Goal: Navigation & Orientation: Find specific page/section

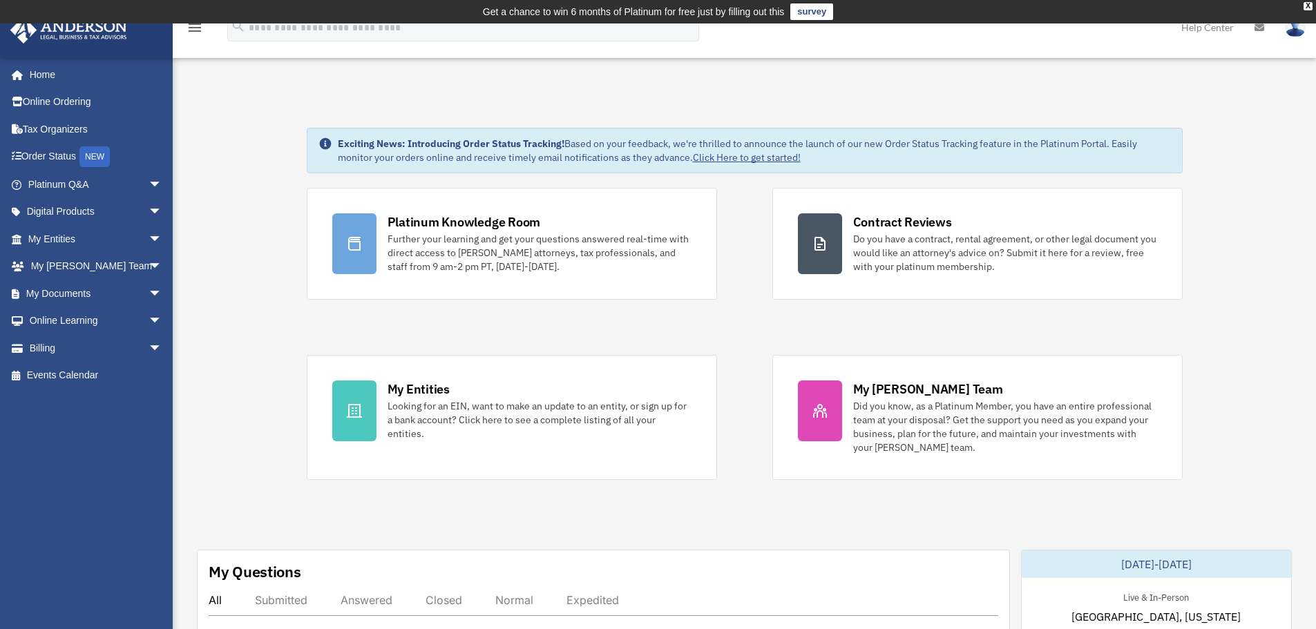
click at [78, 377] on link "Events Calendar" at bounding box center [96, 376] width 173 height 28
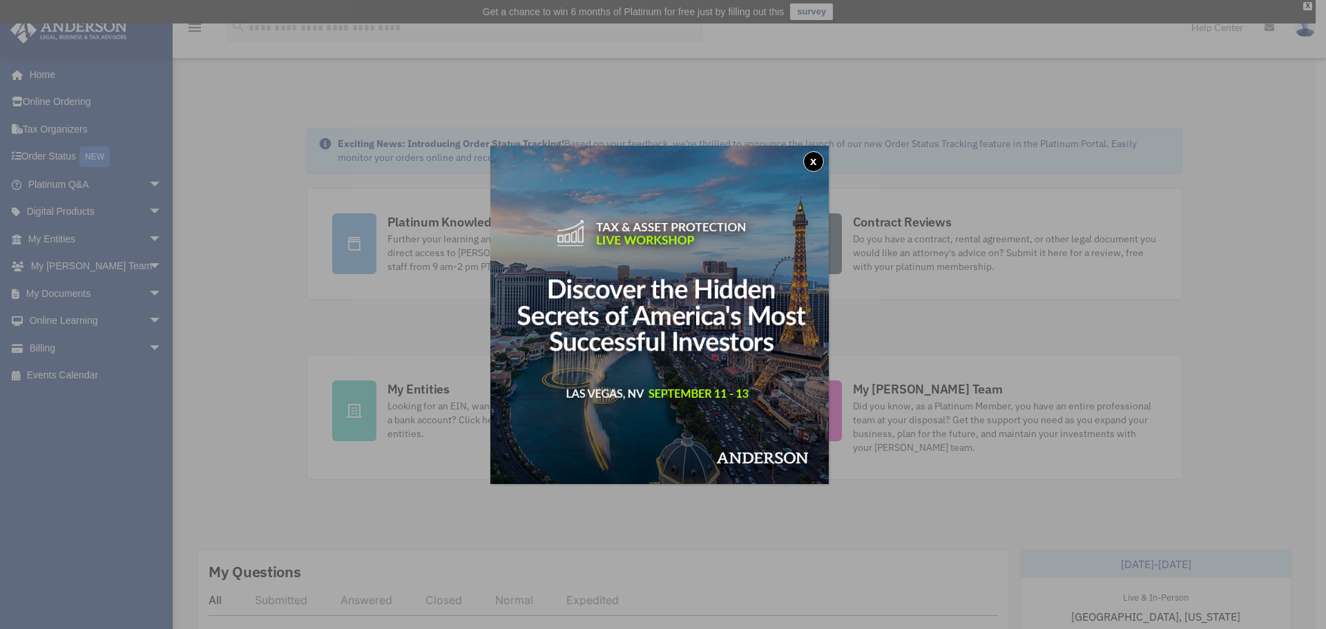
click at [818, 164] on button "x" at bounding box center [813, 161] width 21 height 21
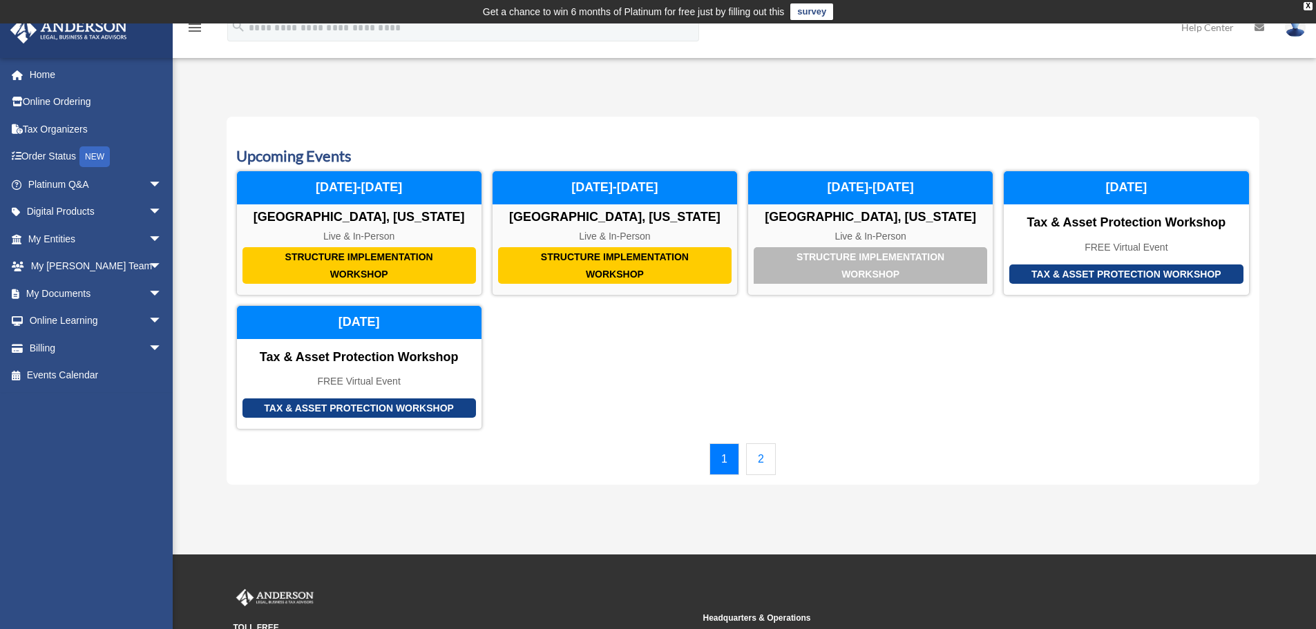
click at [755, 459] on link "2" at bounding box center [761, 460] width 30 height 32
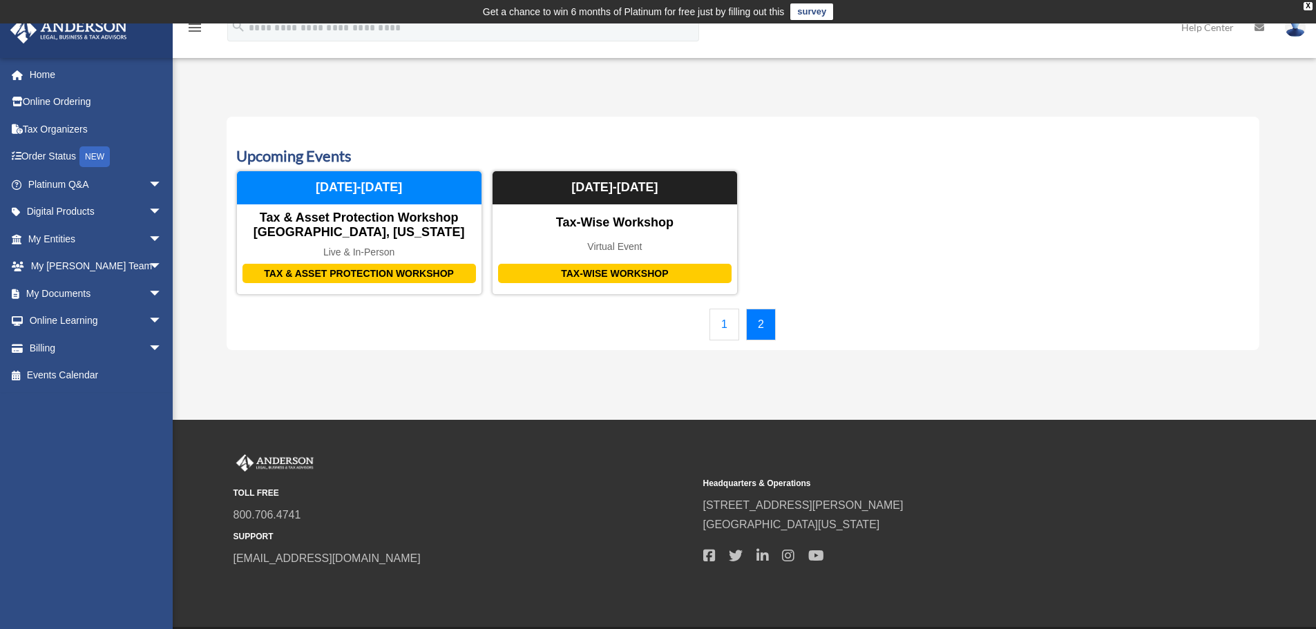
click at [716, 330] on link "1" at bounding box center [725, 325] width 30 height 32
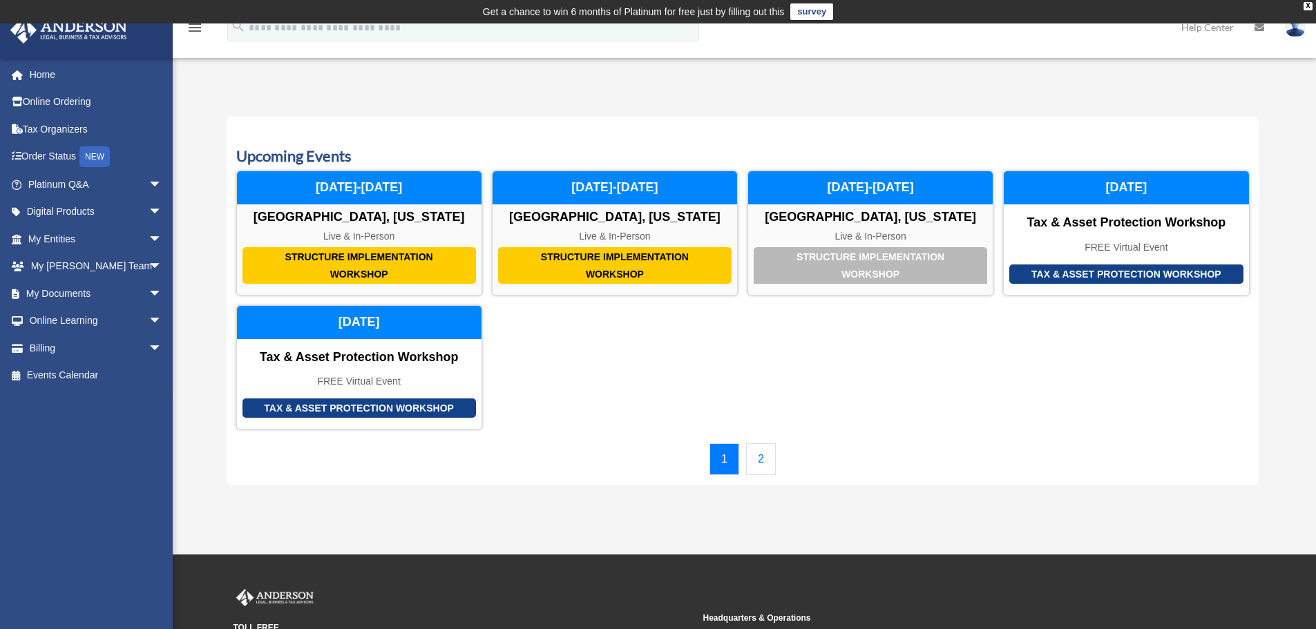
click at [771, 459] on link "2" at bounding box center [761, 460] width 30 height 32
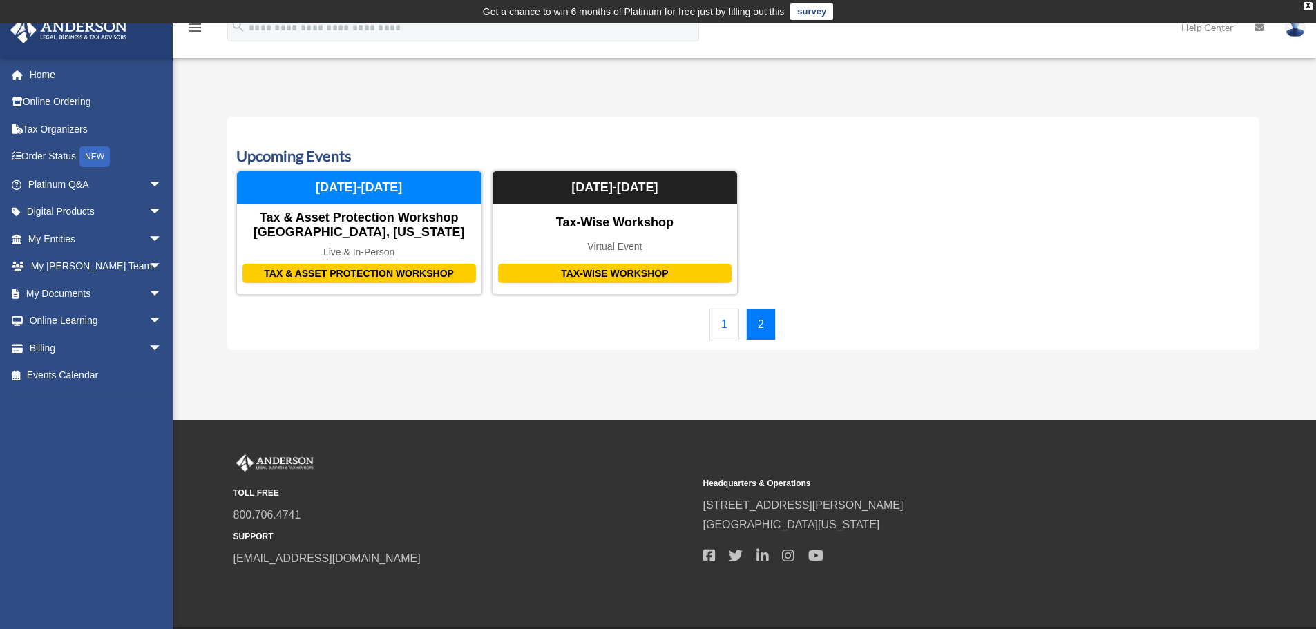
click at [722, 323] on link "1" at bounding box center [725, 325] width 30 height 32
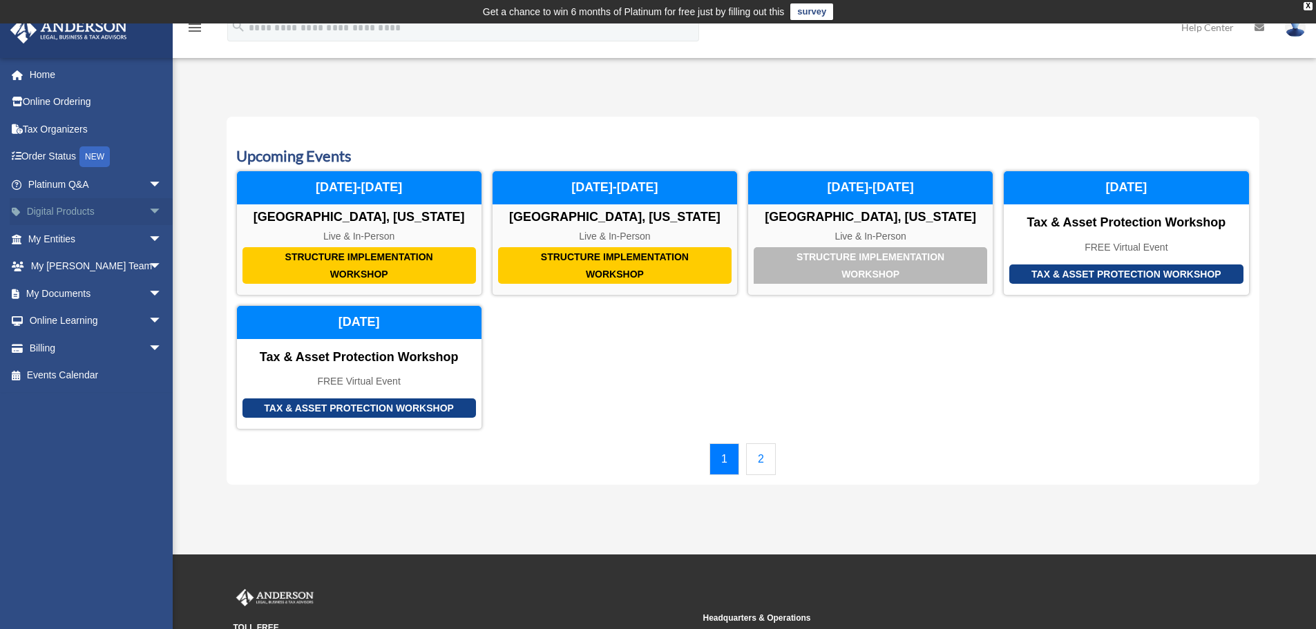
click at [149, 209] on span "arrow_drop_down" at bounding box center [163, 212] width 28 height 28
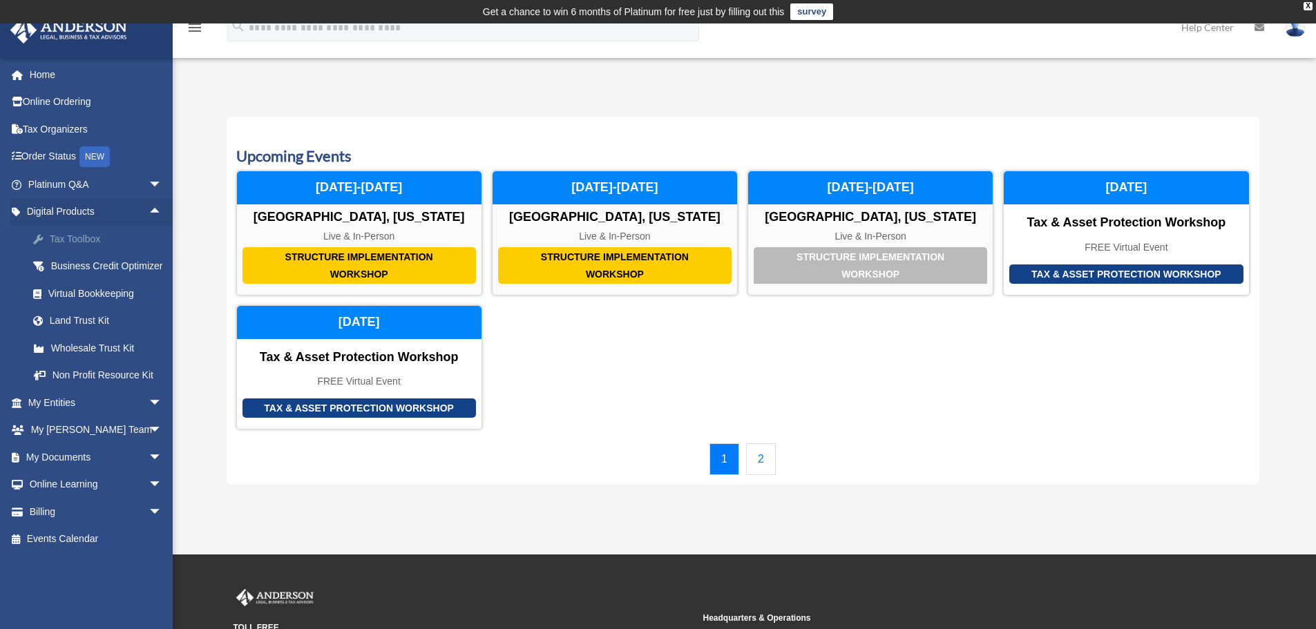
click at [130, 237] on div "Tax Toolbox" at bounding box center [106, 239] width 117 height 17
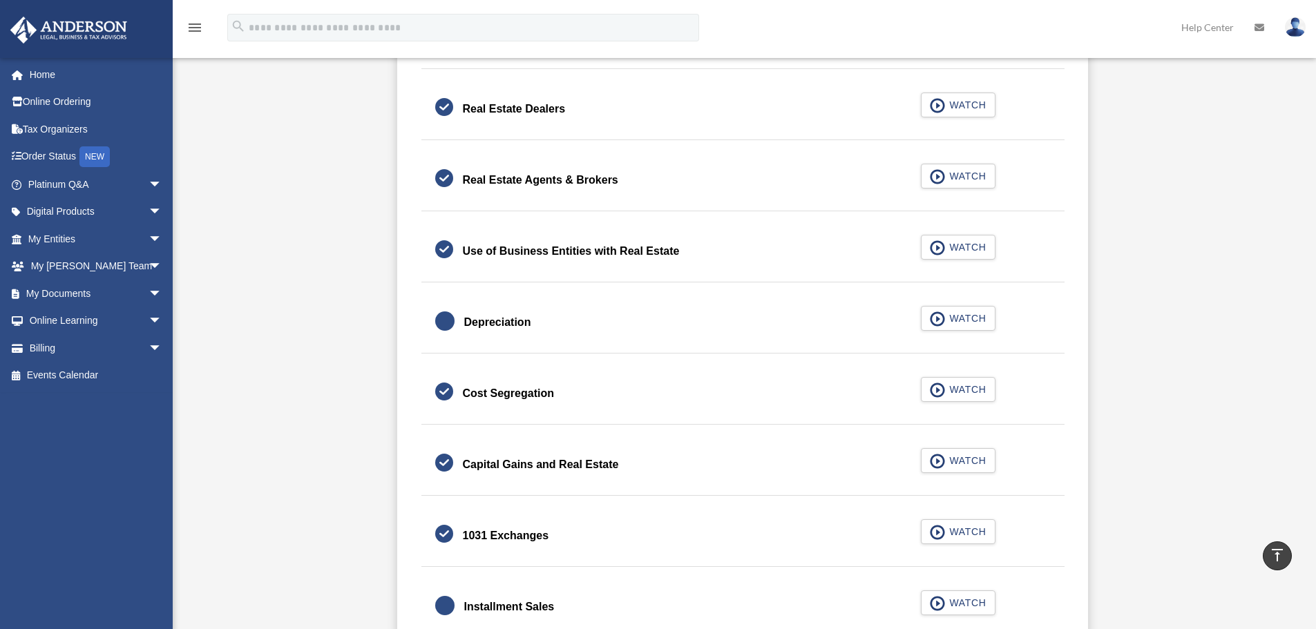
scroll to position [1244, 0]
